Goal: Information Seeking & Learning: Compare options

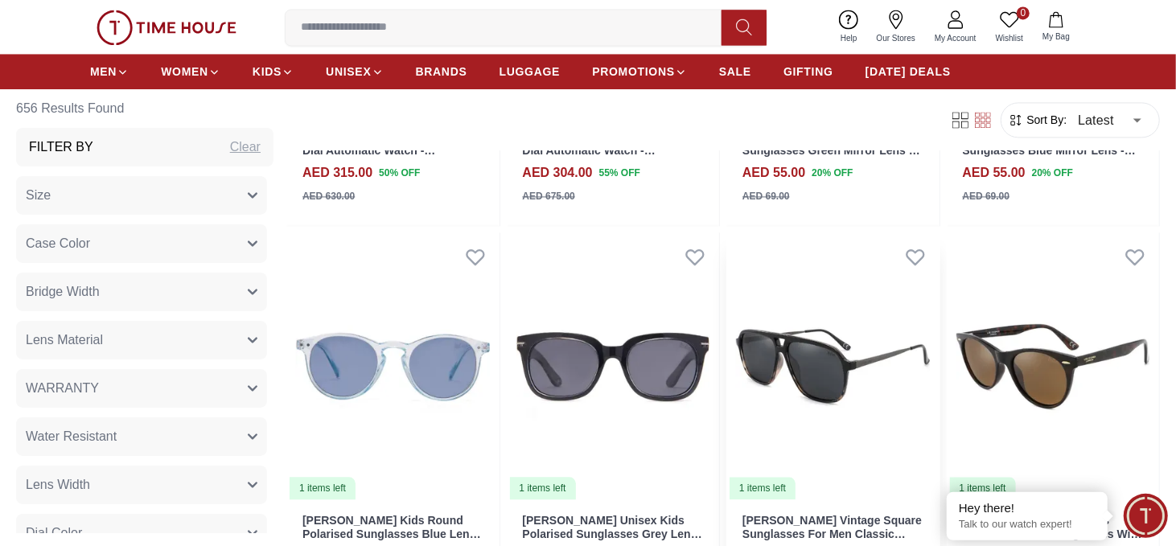
scroll to position [2253, 0]
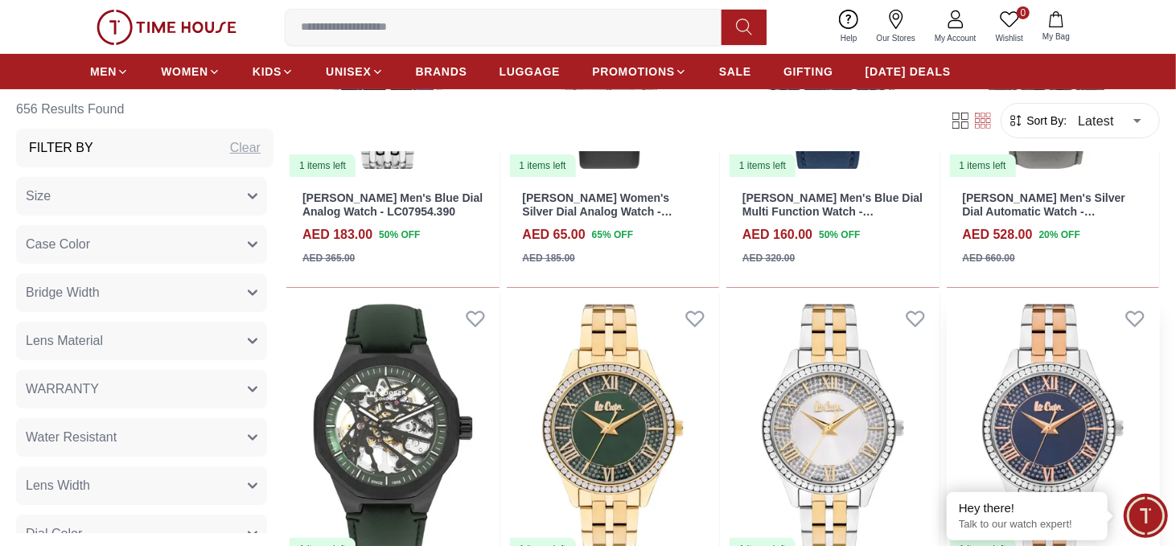
scroll to position [4184, 0]
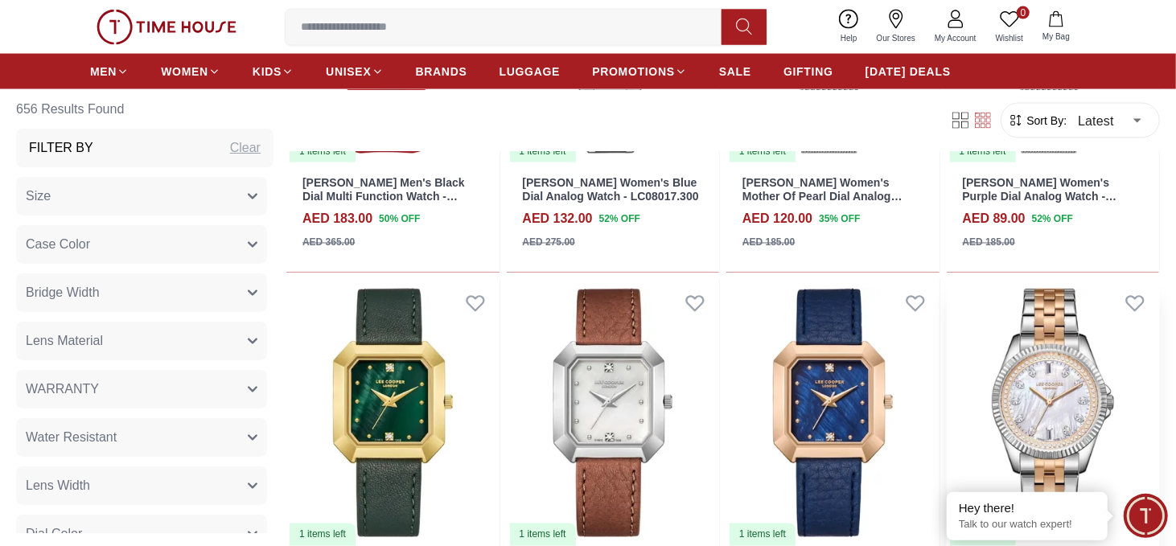
scroll to position [5633, 0]
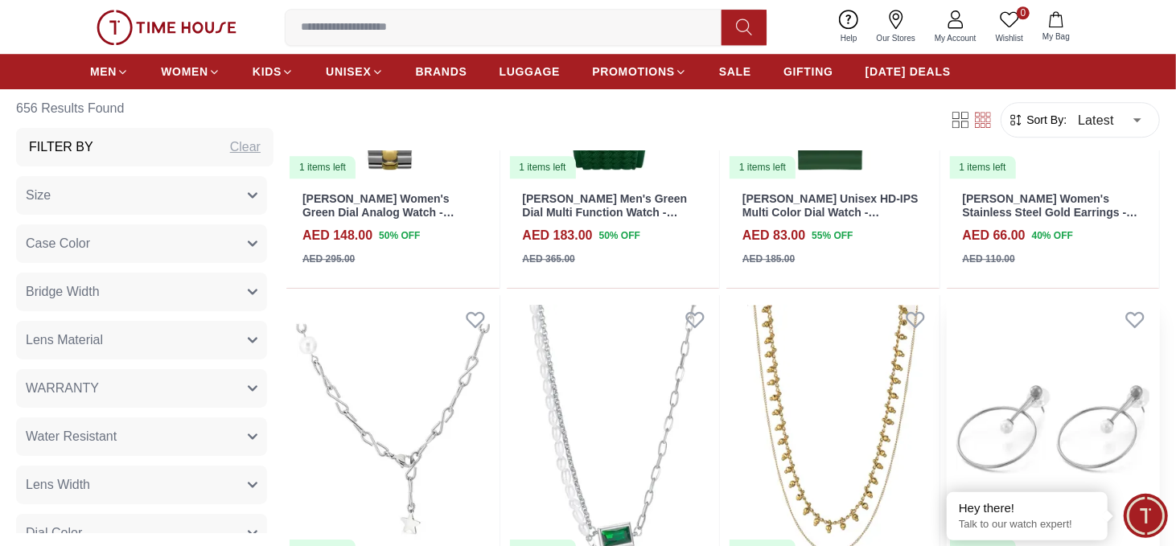
scroll to position [7001, 0]
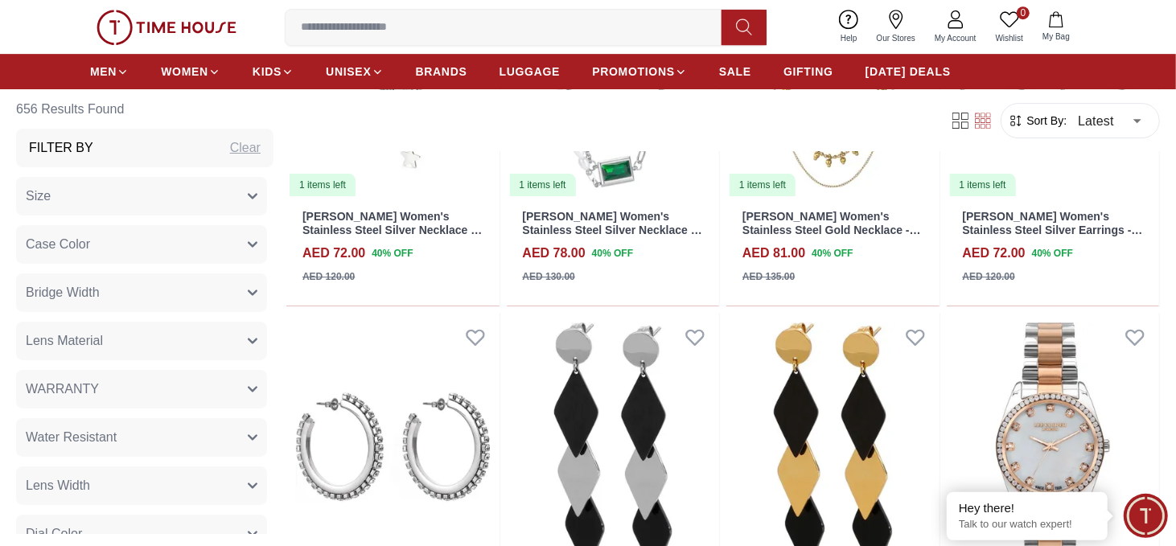
scroll to position [6558, 0]
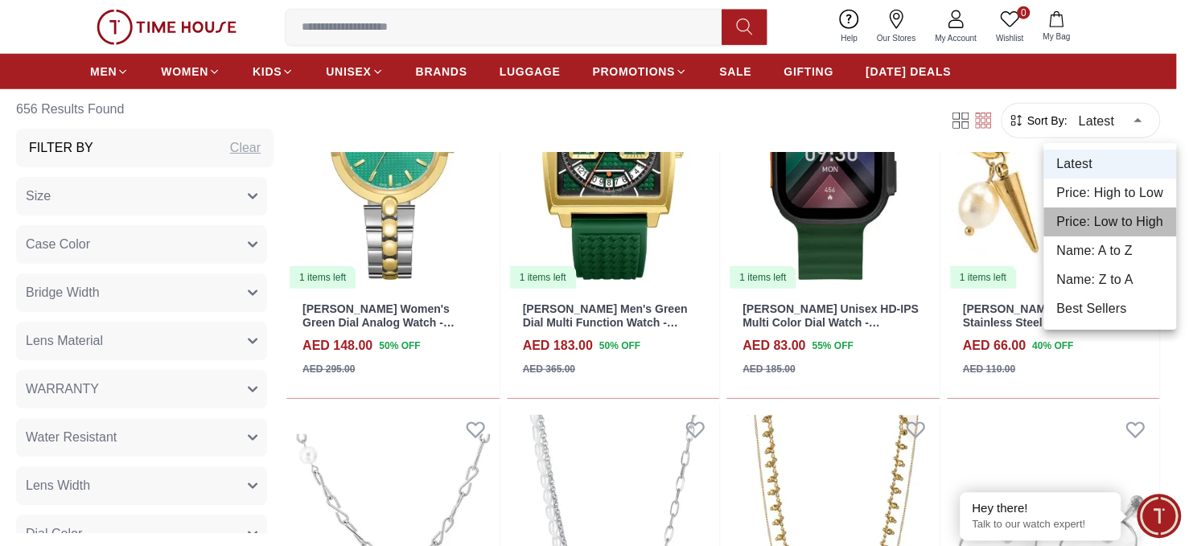
click at [1119, 218] on li "Price: Low to High" at bounding box center [1110, 222] width 133 height 29
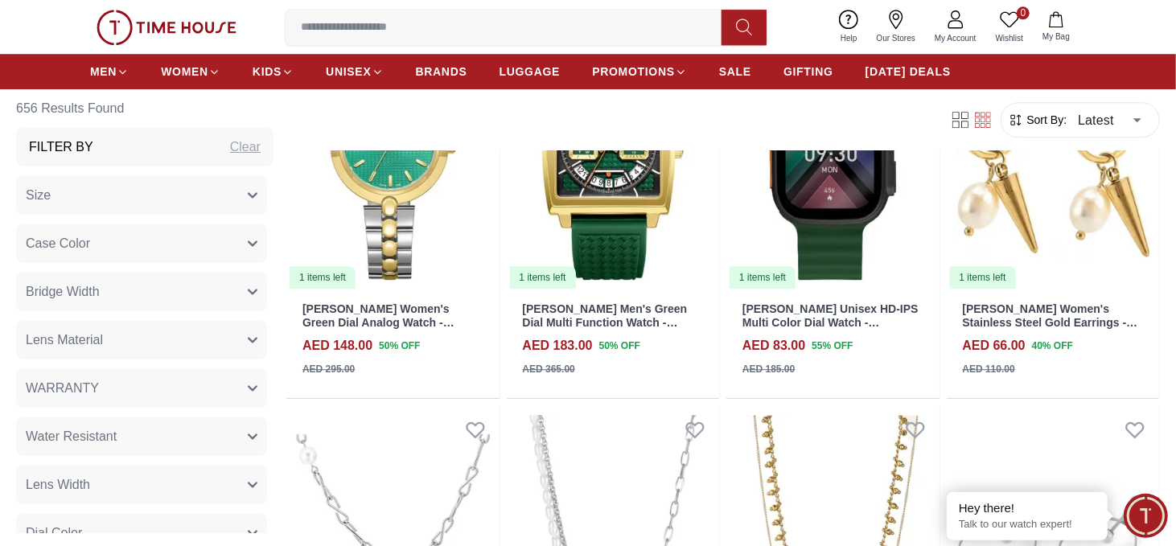
type input "*"
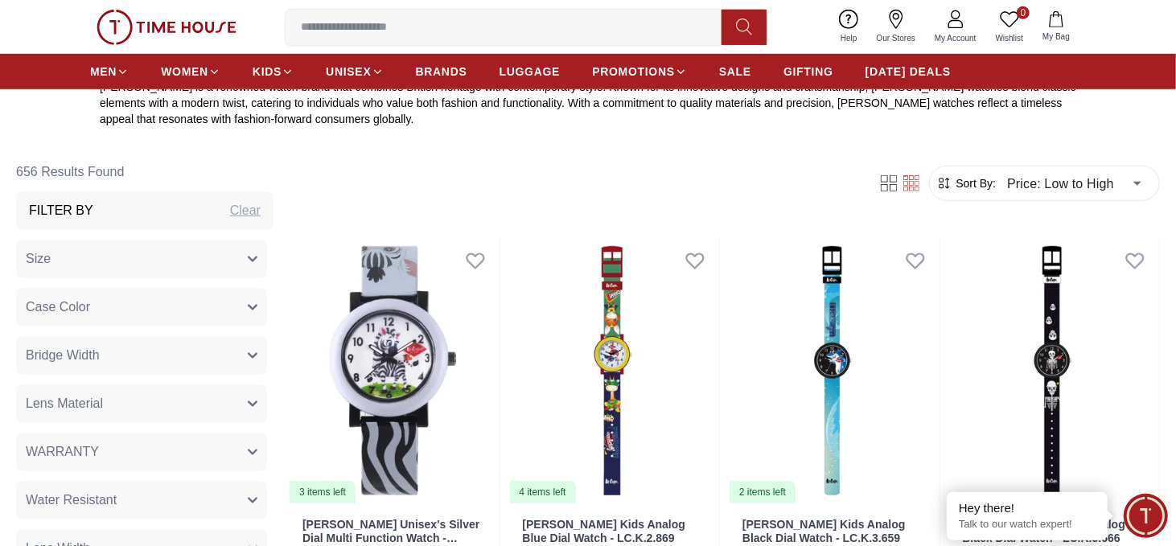
scroll to position [644, 0]
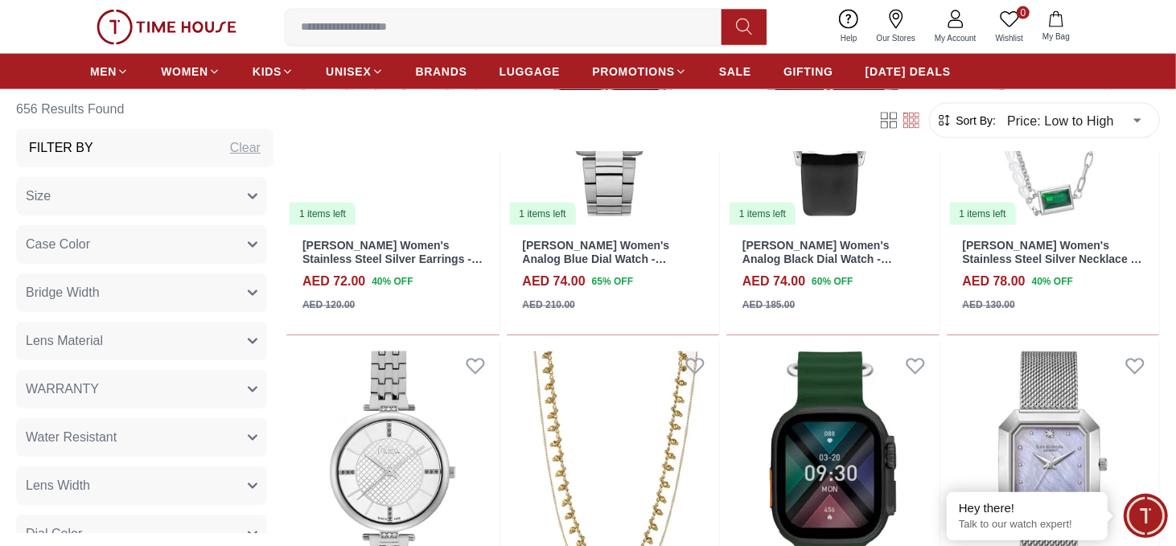
scroll to position [5569, 0]
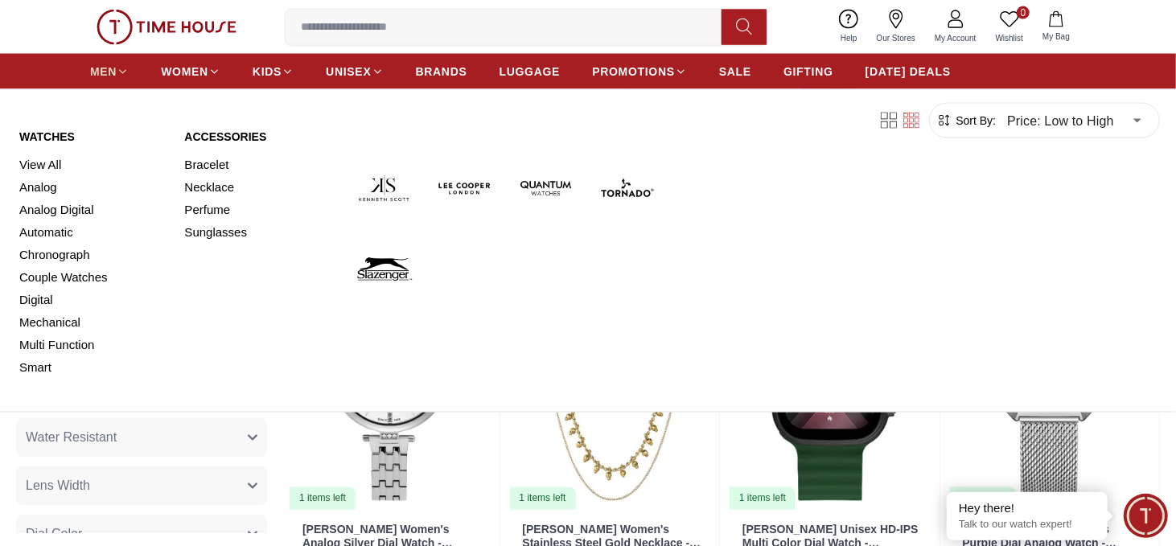
click at [101, 65] on span "MEN" at bounding box center [103, 72] width 27 height 16
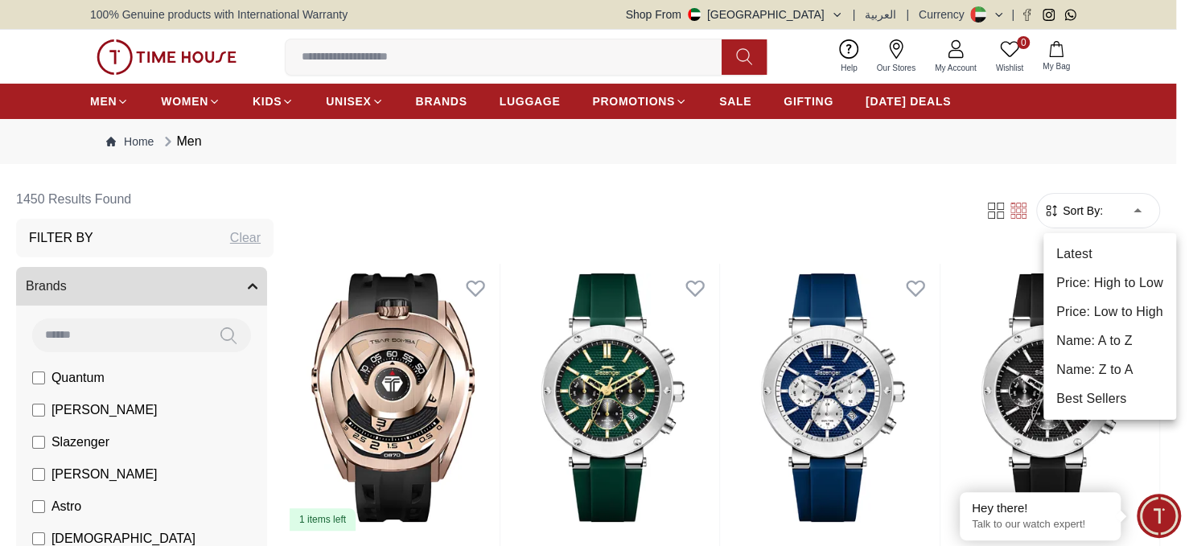
click at [1128, 310] on li "Price: Low to High" at bounding box center [1110, 312] width 133 height 29
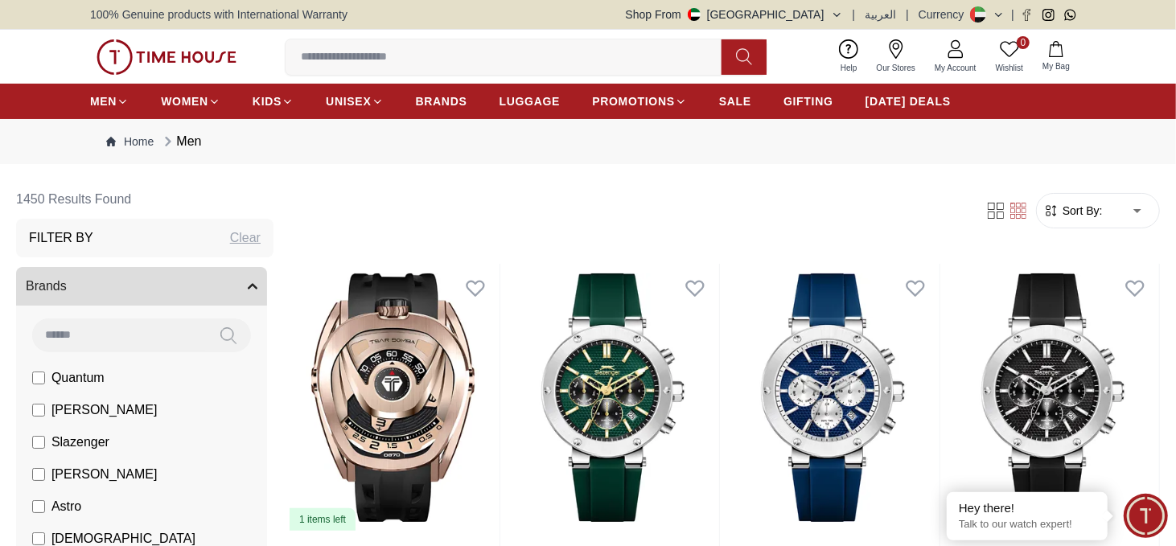
type input "*"
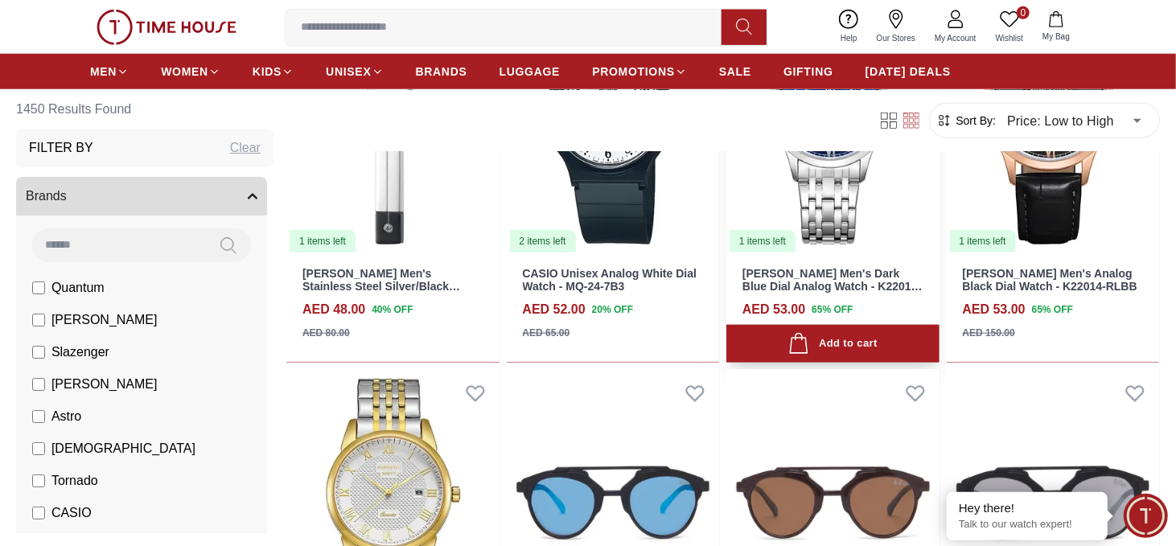
scroll to position [885, 0]
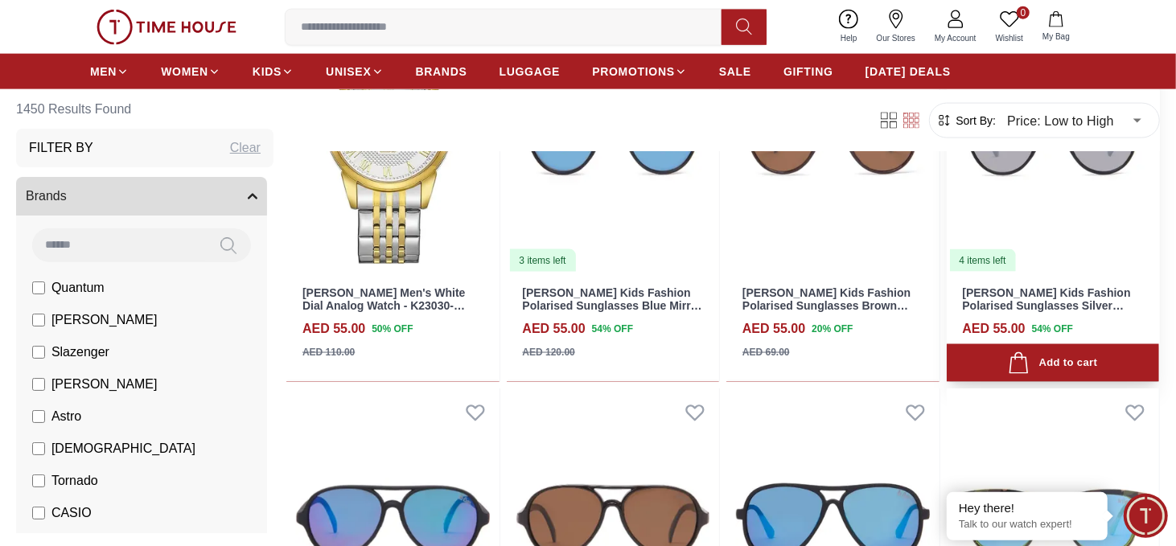
drag, startPoint x: 980, startPoint y: 239, endPoint x: 983, endPoint y: 259, distance: 20.4
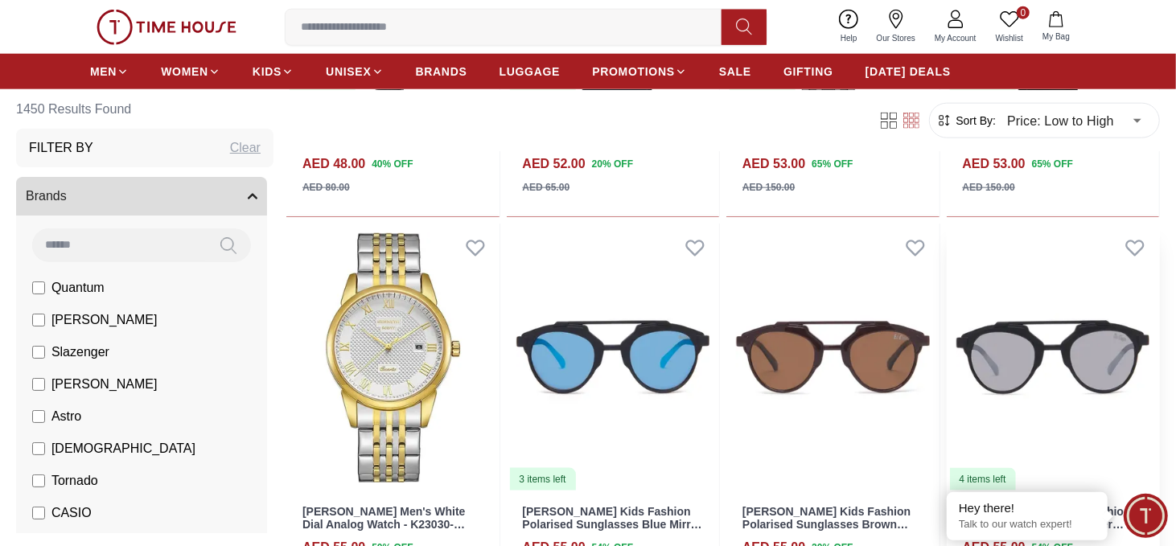
scroll to position [1065, 0]
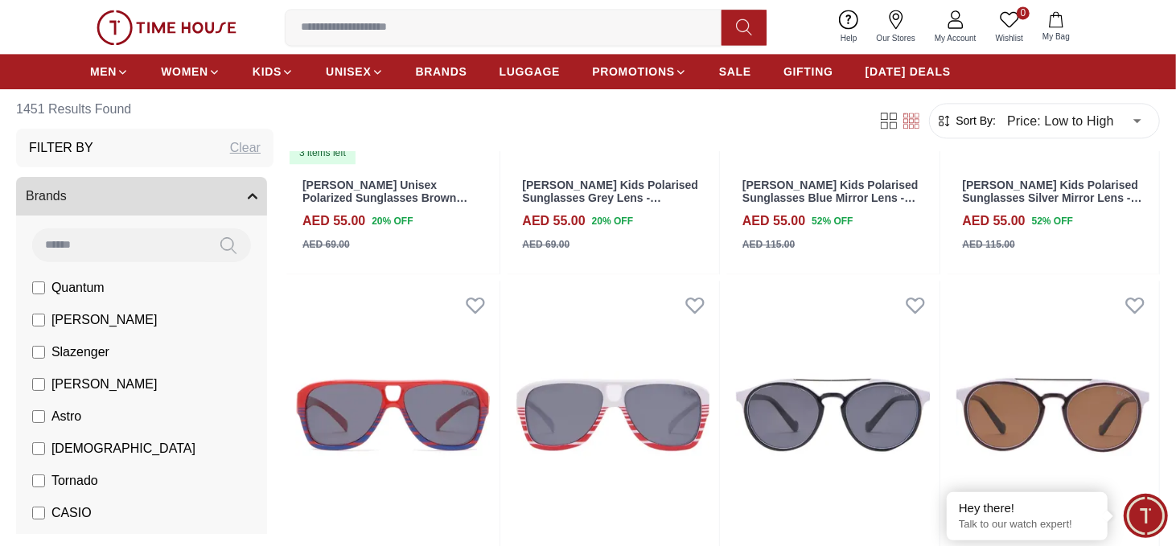
scroll to position [3813, 0]
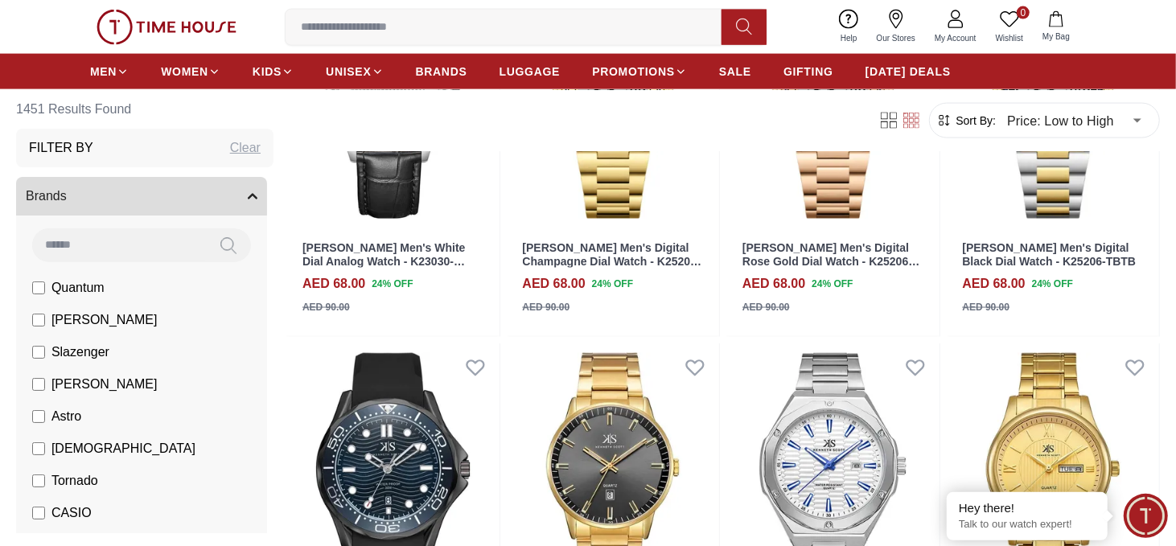
scroll to position [5517, 0]
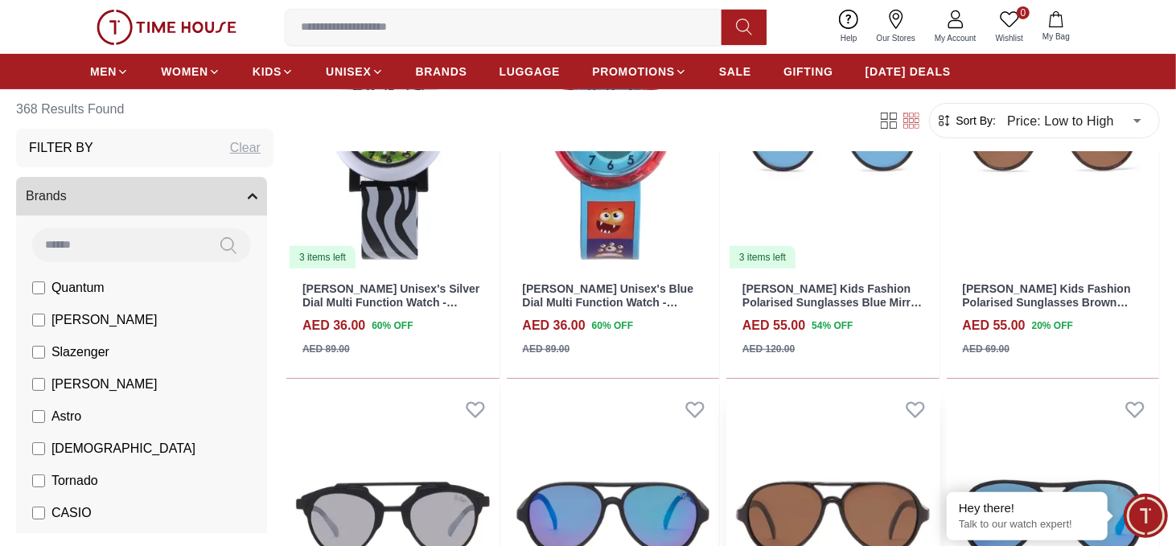
scroll to position [402, 0]
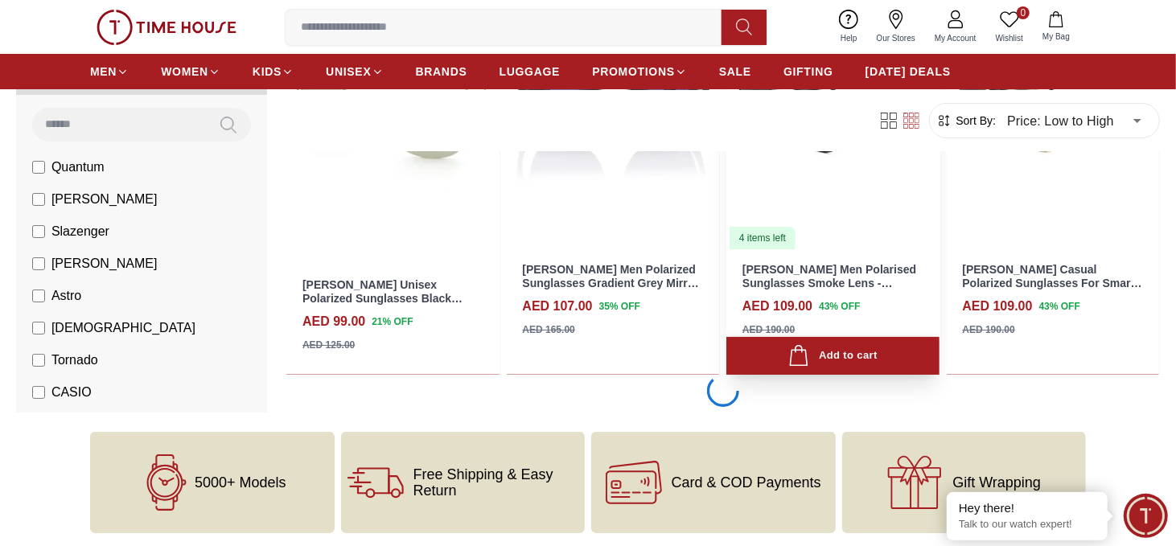
scroll to position [3748, 0]
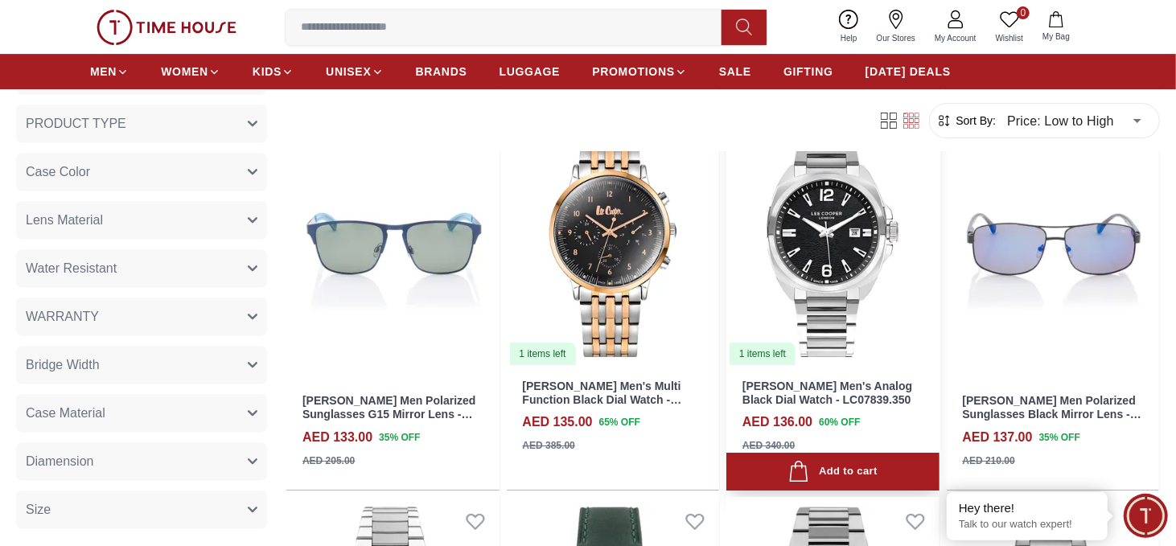
scroll to position [7128, 0]
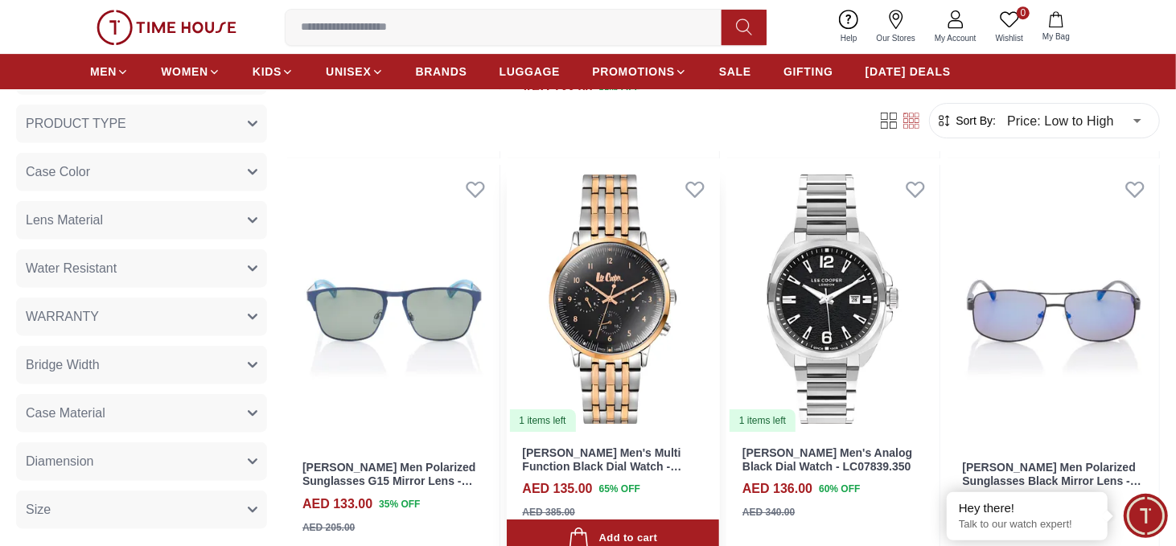
click at [632, 310] on img at bounding box center [613, 299] width 213 height 268
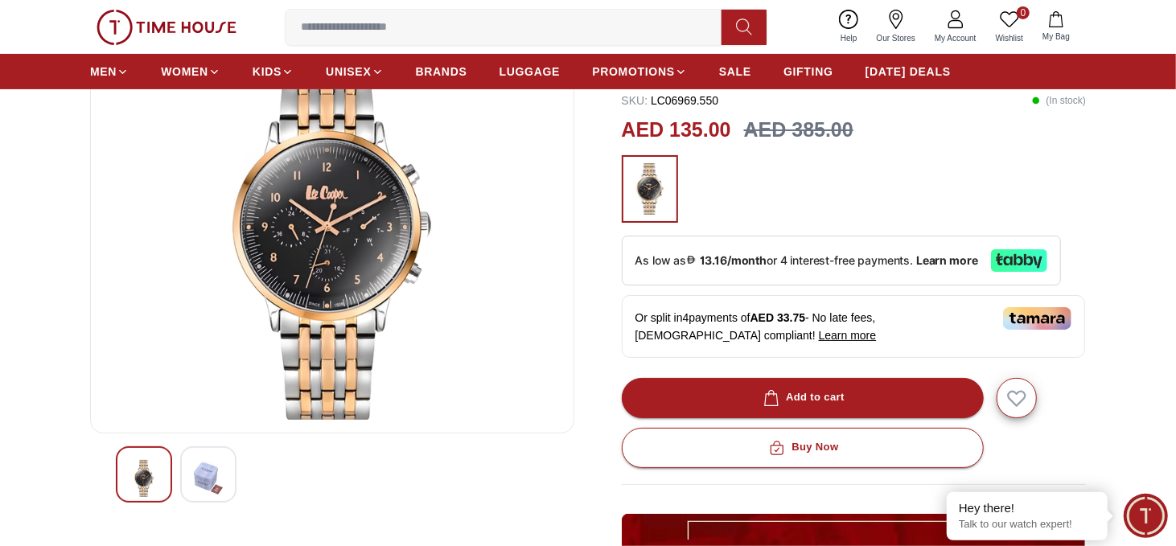
scroll to position [322, 0]
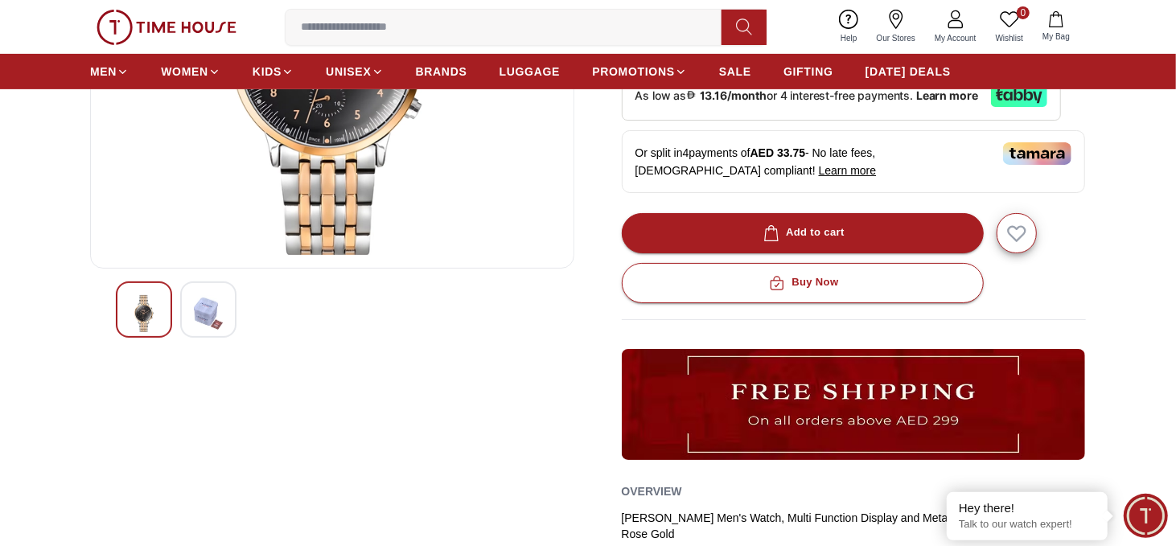
click at [203, 302] on img at bounding box center [208, 313] width 29 height 37
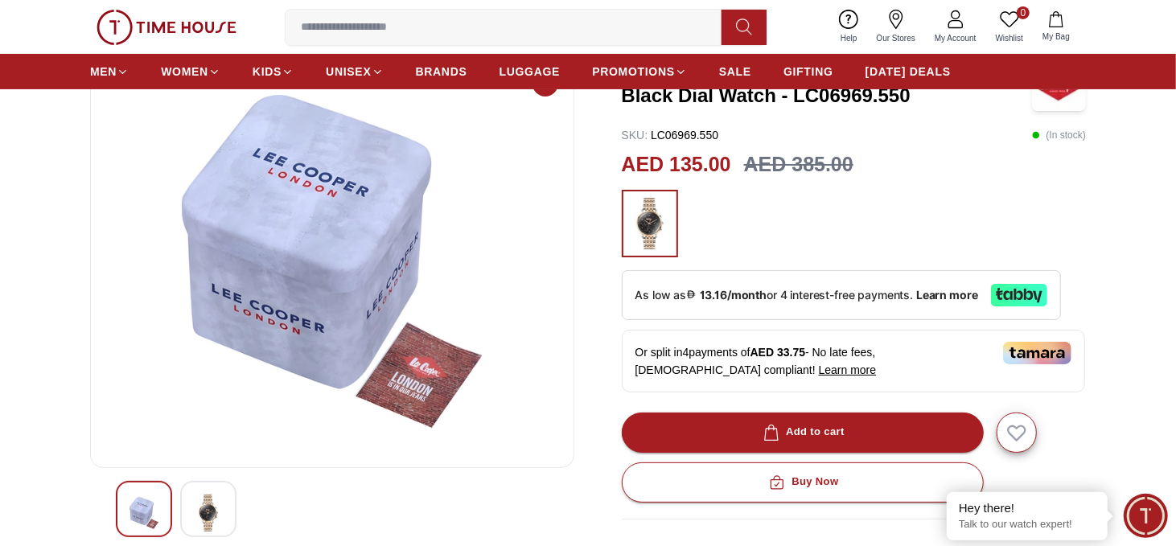
scroll to position [161, 0]
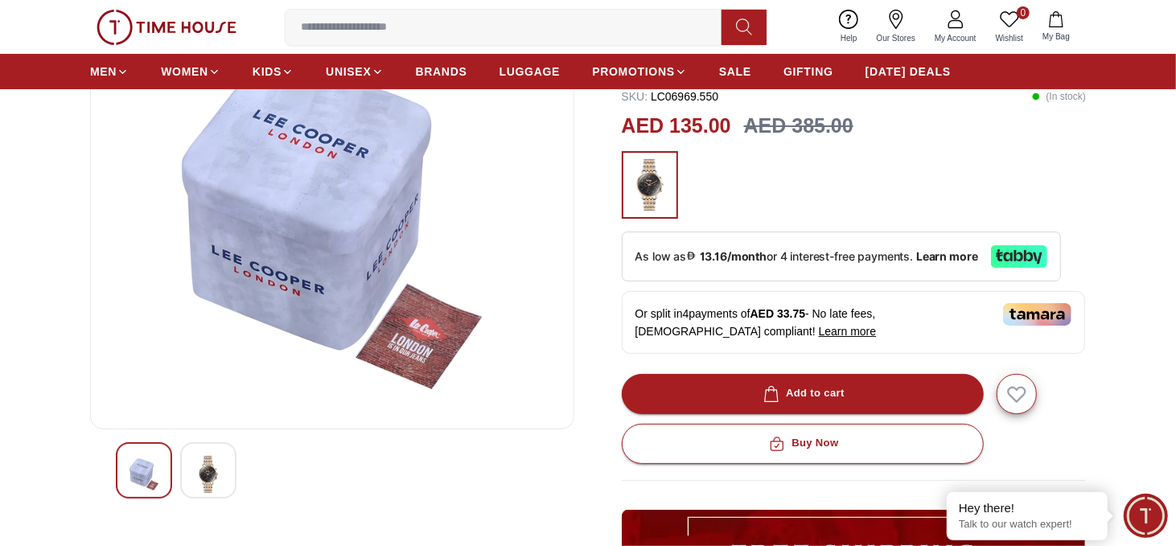
click at [160, 455] on div at bounding box center [144, 471] width 56 height 56
click at [147, 471] on img at bounding box center [144, 474] width 29 height 37
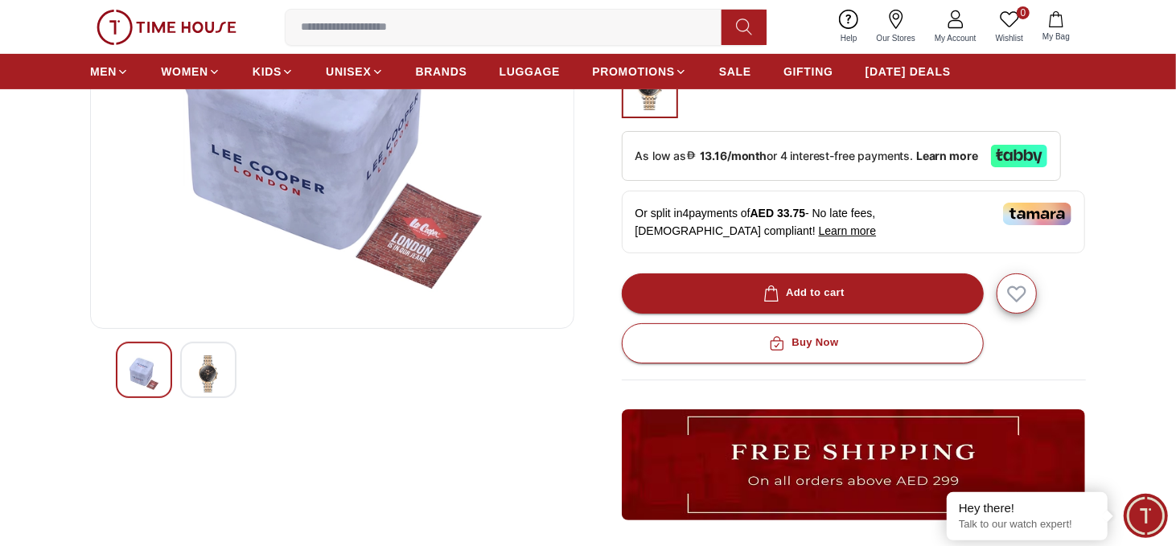
scroll to position [322, 0]
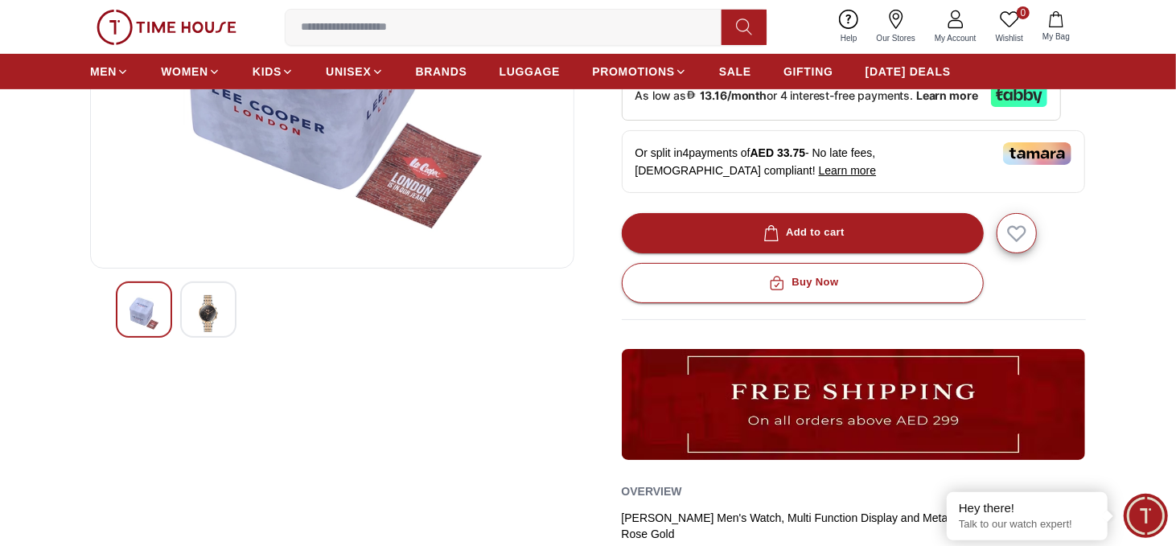
click at [217, 307] on img at bounding box center [208, 313] width 29 height 37
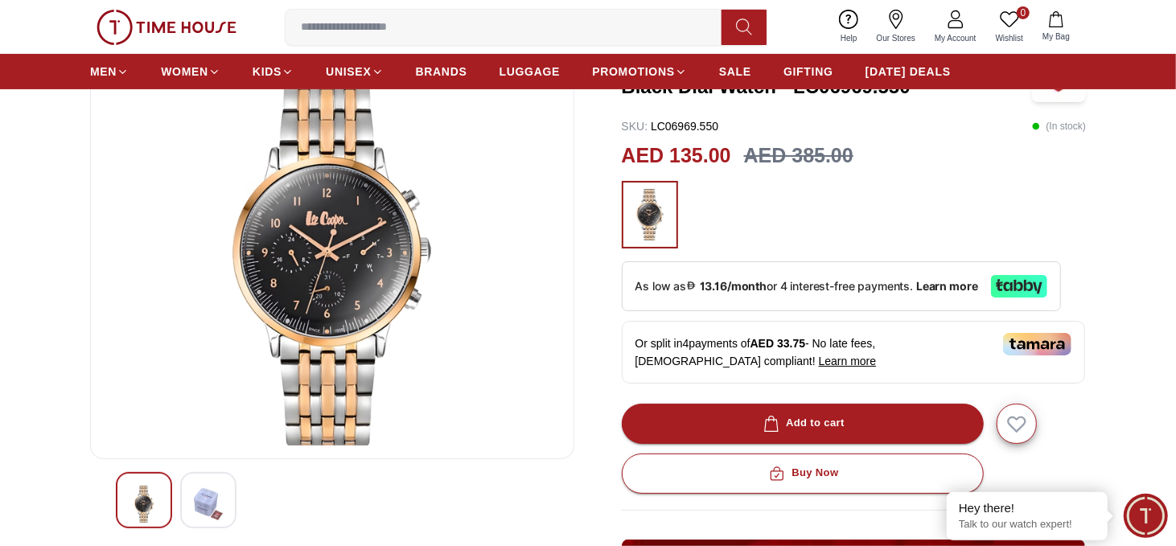
scroll to position [80, 0]
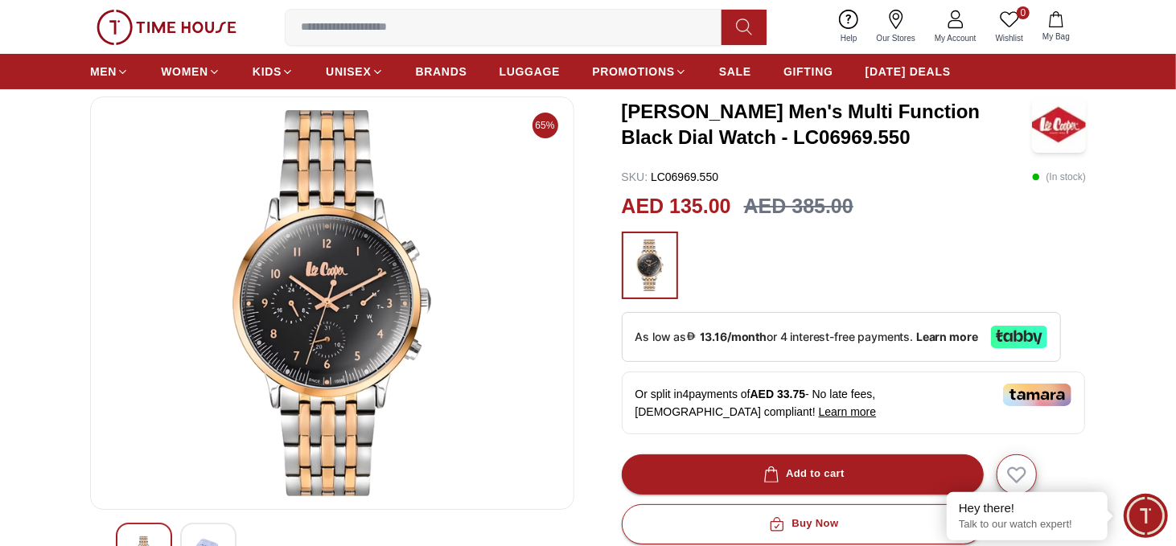
click at [332, 274] on img at bounding box center [332, 303] width 457 height 386
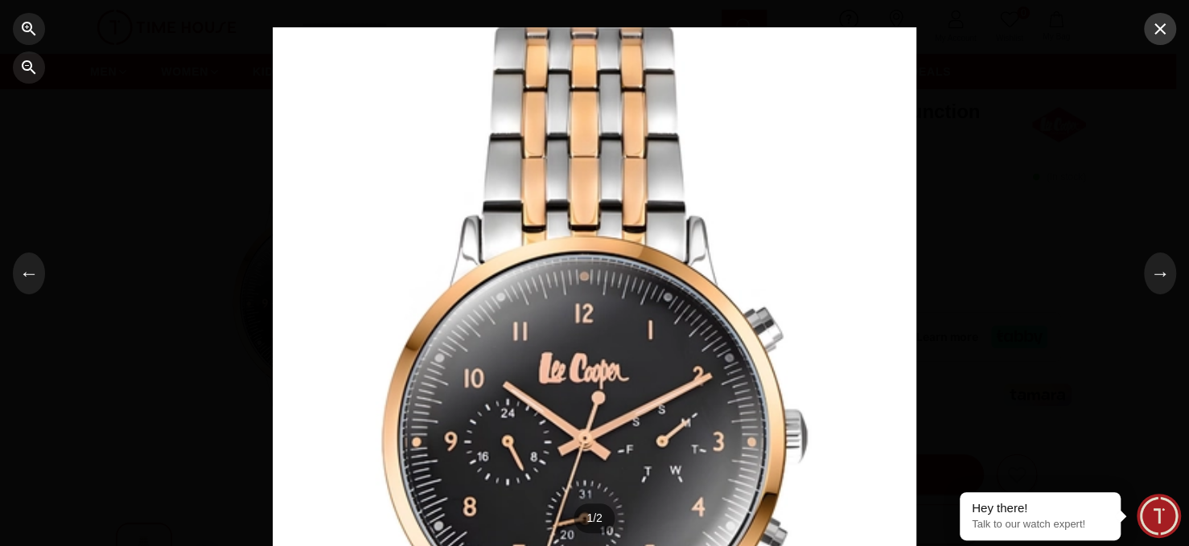
click at [1166, 27] on icon "button" at bounding box center [1160, 28] width 19 height 19
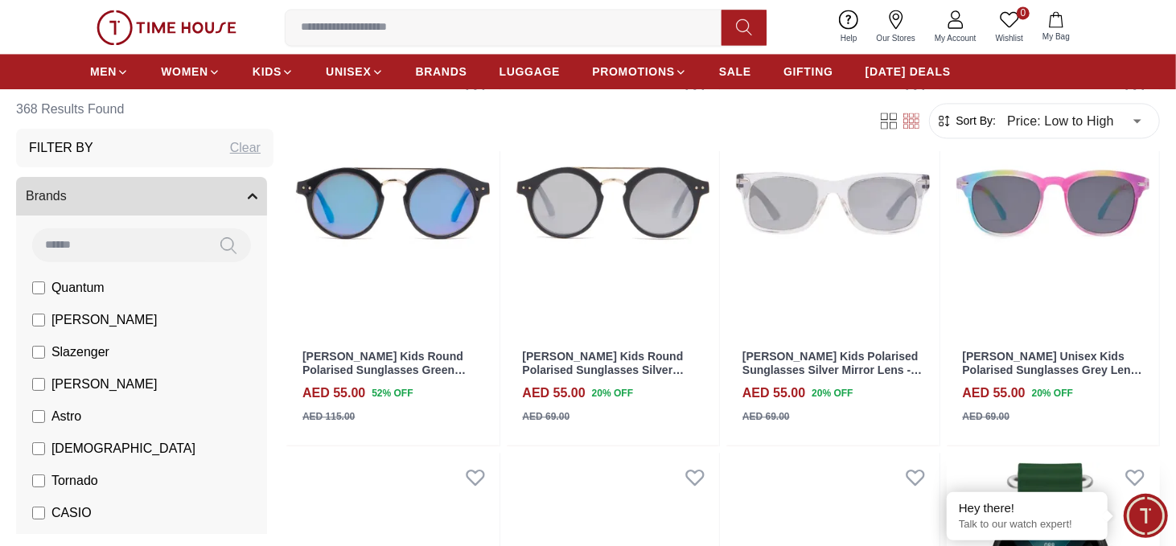
scroll to position [2491, 0]
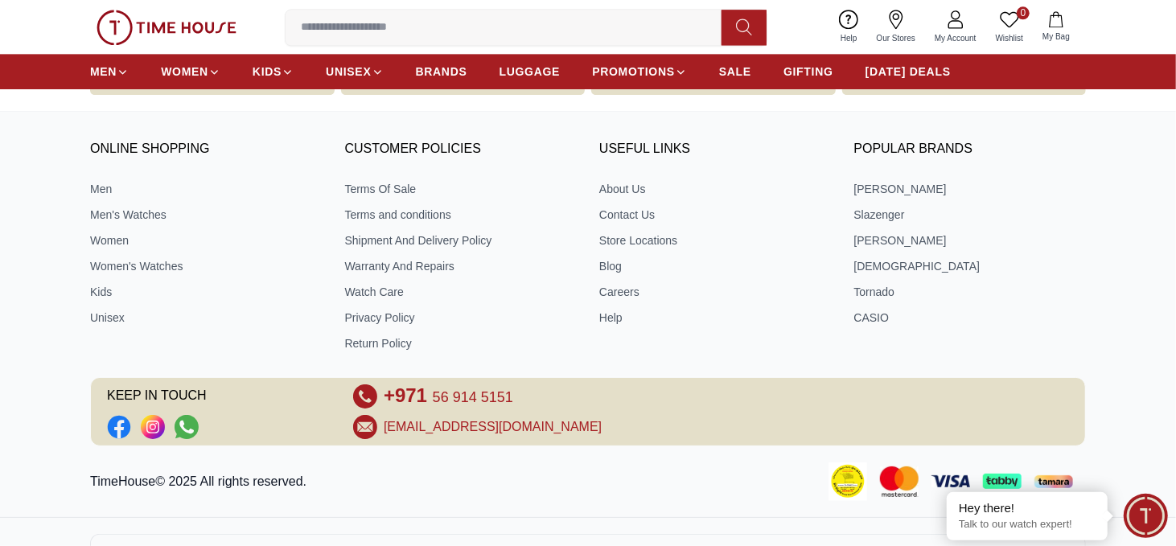
scroll to position [6263, 0]
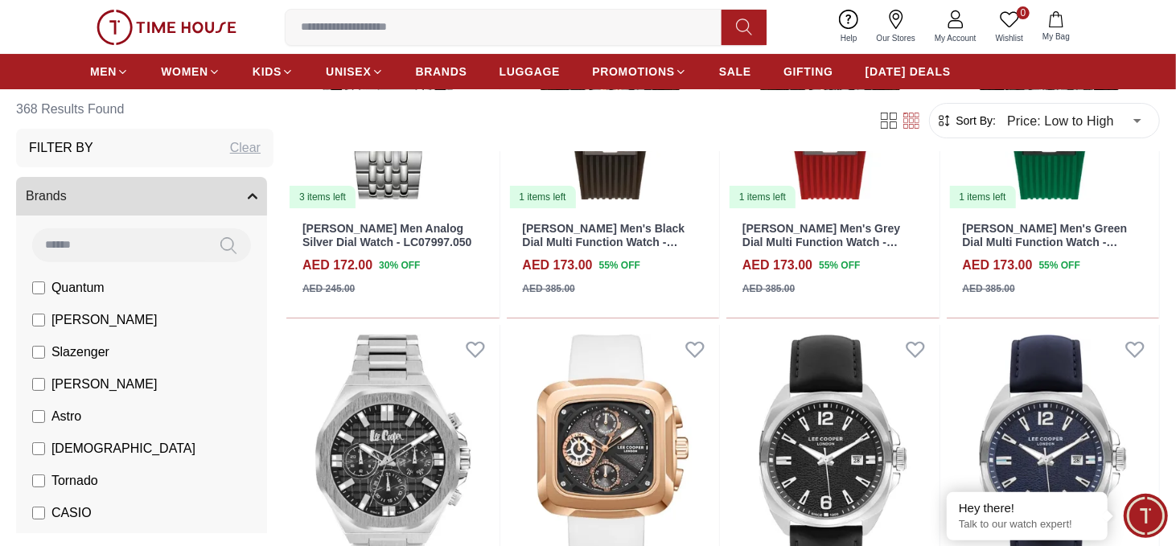
scroll to position [7430, 0]
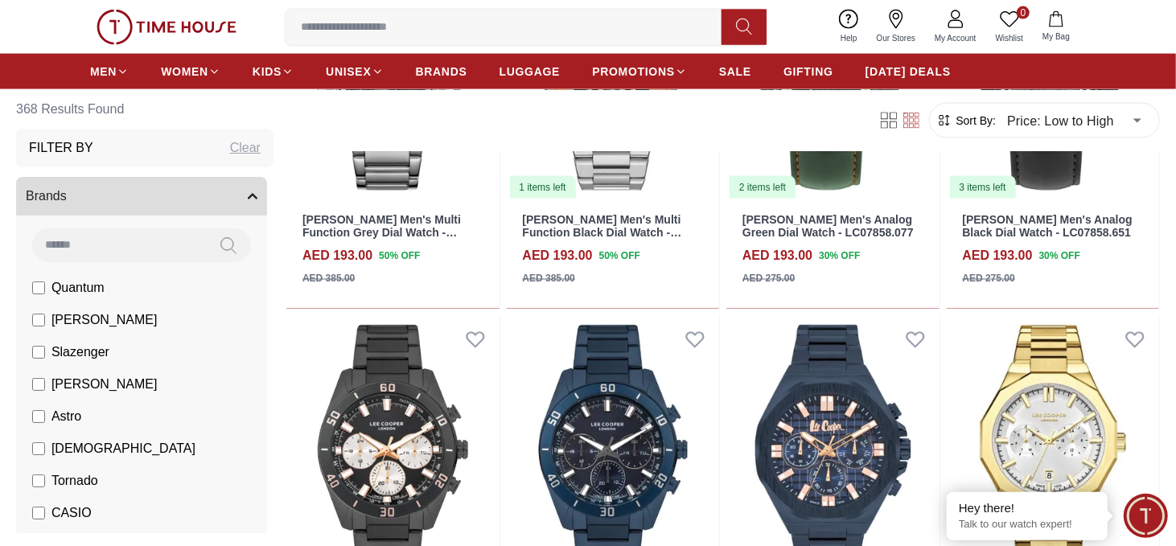
scroll to position [9420, 0]
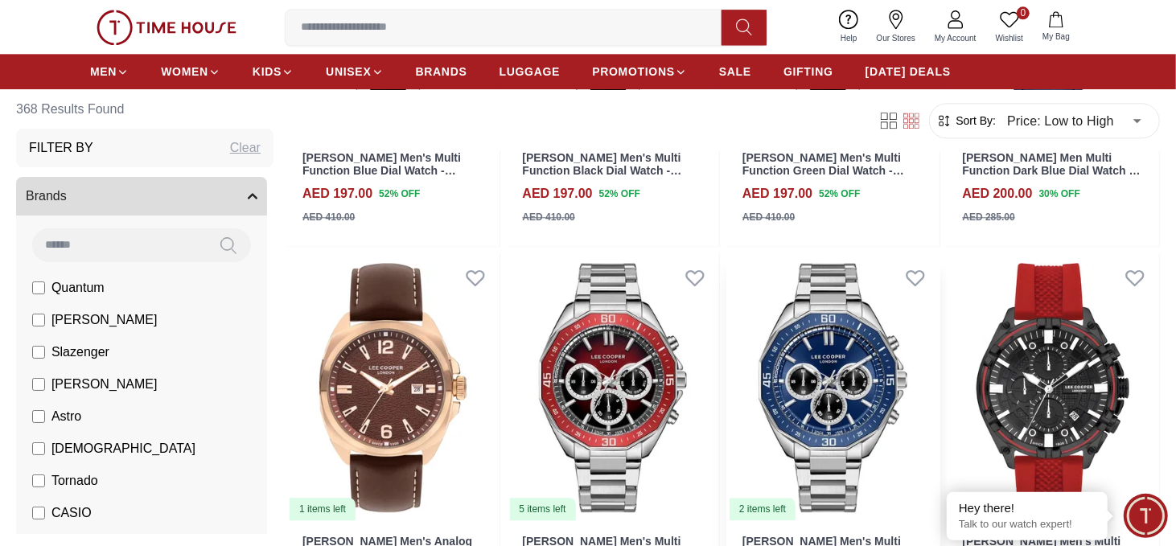
scroll to position [10305, 0]
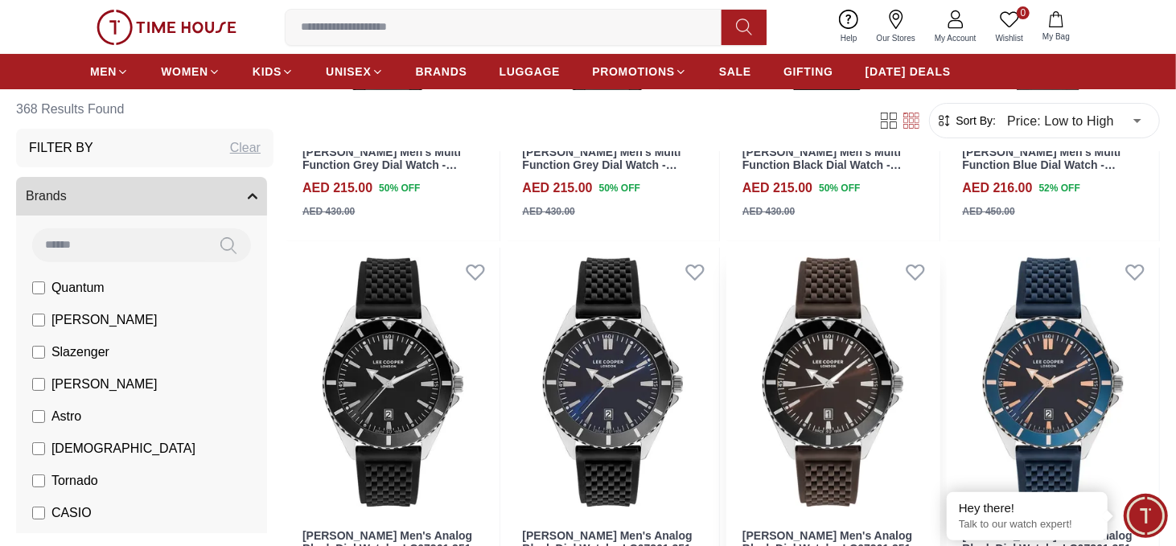
scroll to position [11431, 0]
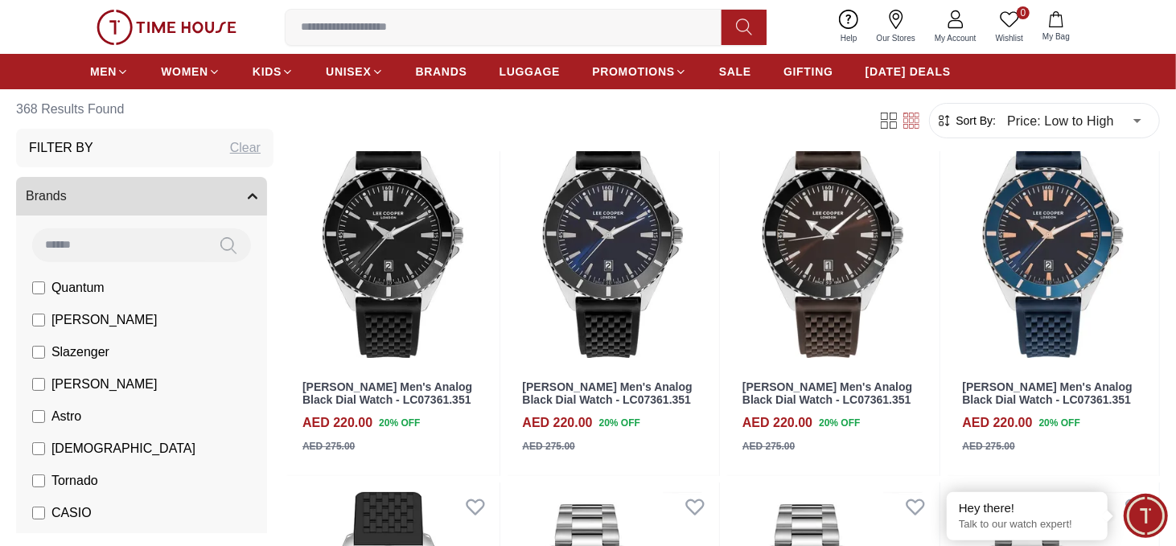
scroll to position [11834, 0]
